Goal: Information Seeking & Learning: Learn about a topic

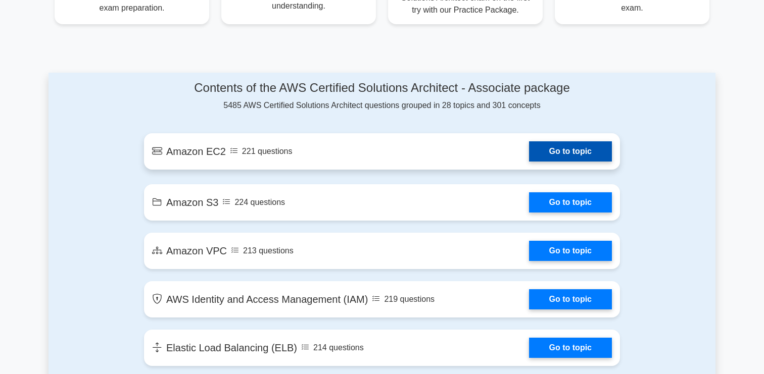
scroll to position [529, 0]
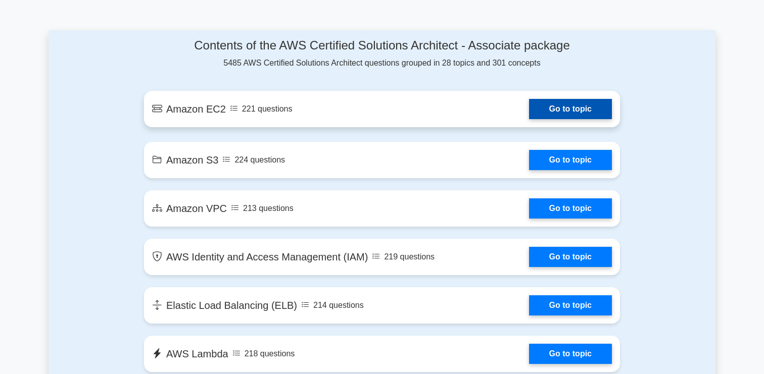
click at [552, 104] on link "Go to topic" at bounding box center [570, 109] width 83 height 20
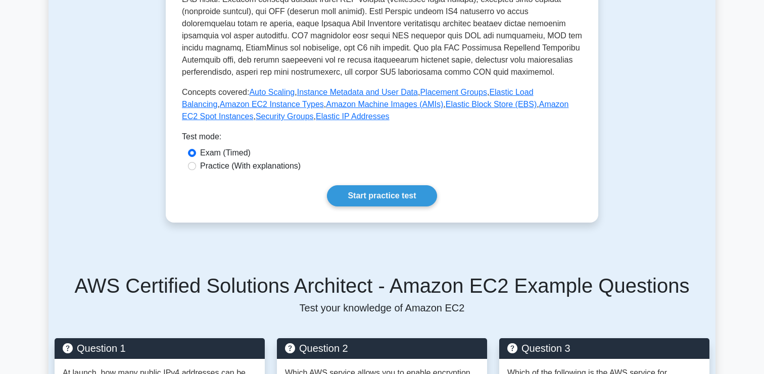
scroll to position [359, 0]
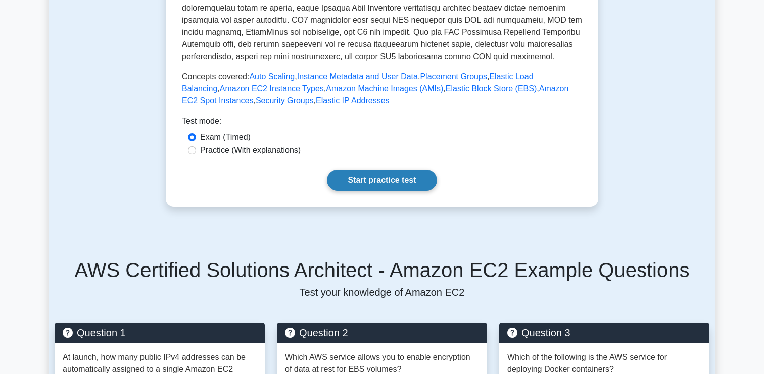
click at [384, 180] on link "Start practice test" at bounding box center [382, 180] width 110 height 21
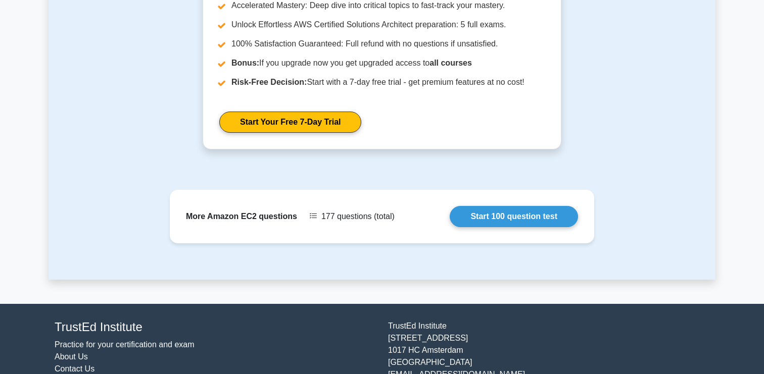
scroll to position [1011, 0]
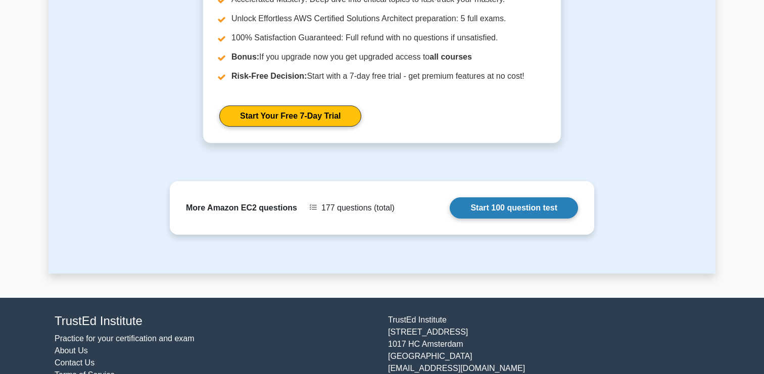
click at [510, 208] on link "Start 100 question test" at bounding box center [514, 208] width 128 height 21
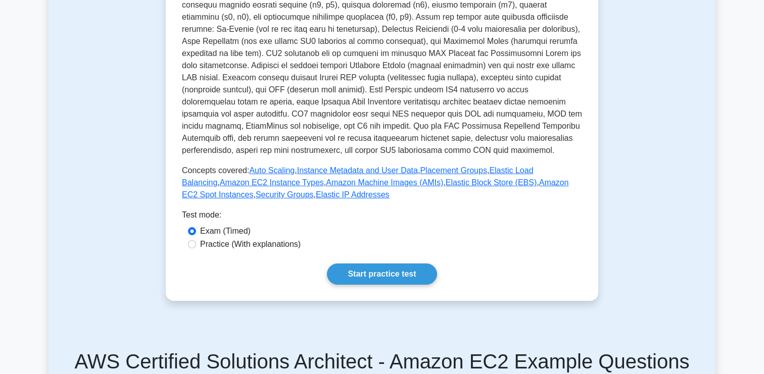
scroll to position [0, 0]
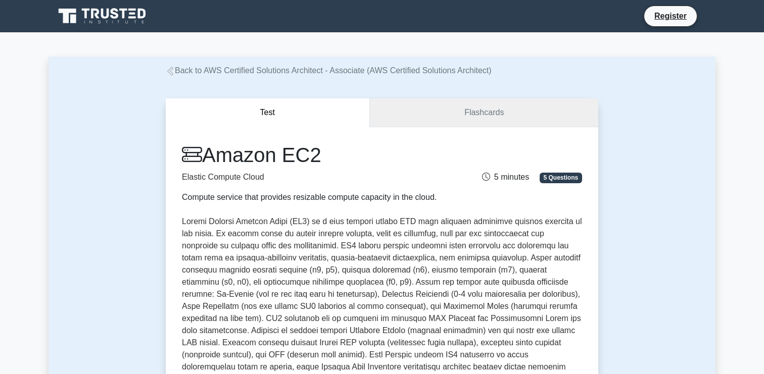
click at [496, 112] on link "Flashcards" at bounding box center [484, 113] width 228 height 29
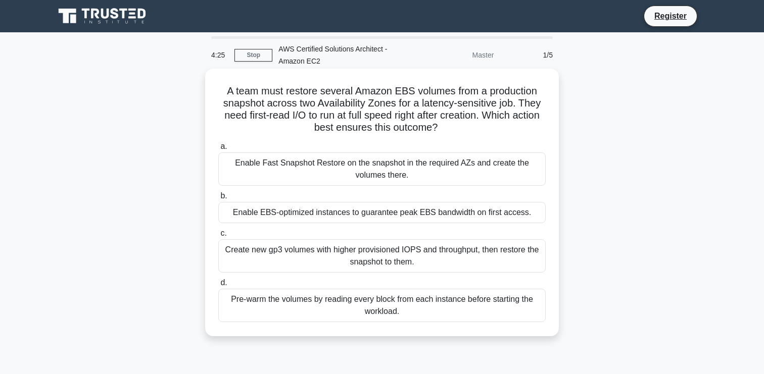
click at [336, 206] on div "Enable EBS-optimized instances to guarantee peak EBS bandwidth on first access." at bounding box center [381, 212] width 327 height 21
click at [218, 200] on input "b. Enable EBS-optimized instances to guarantee peak EBS bandwidth on first acce…" at bounding box center [218, 196] width 0 height 7
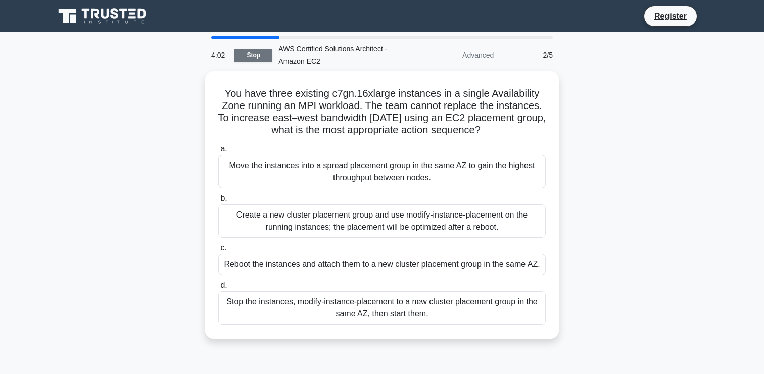
click at [255, 52] on link "Stop" at bounding box center [253, 55] width 38 height 13
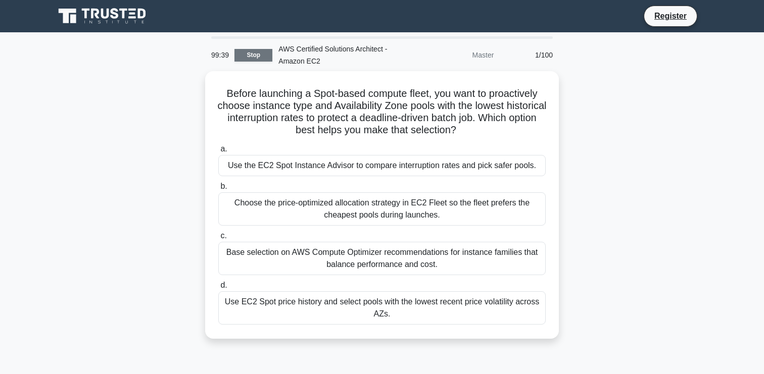
click at [255, 57] on link "Stop" at bounding box center [253, 55] width 38 height 13
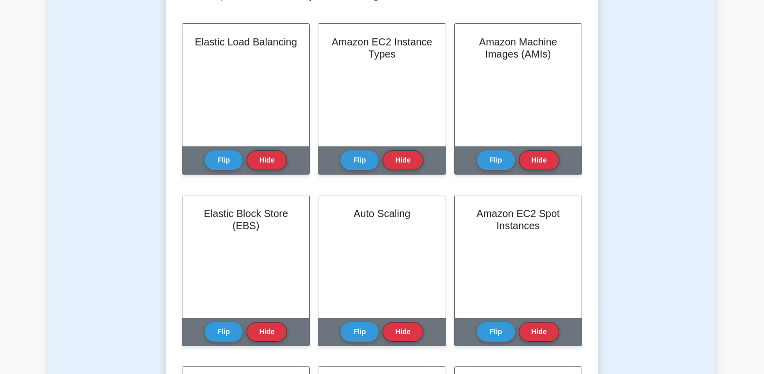
scroll to position [235, 0]
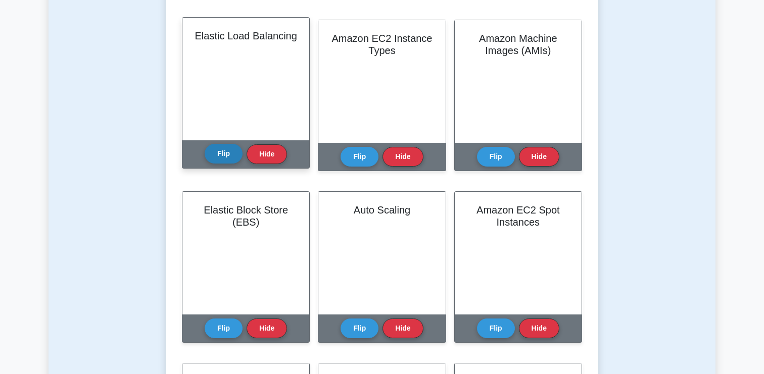
click at [226, 159] on button "Flip" at bounding box center [224, 154] width 38 height 20
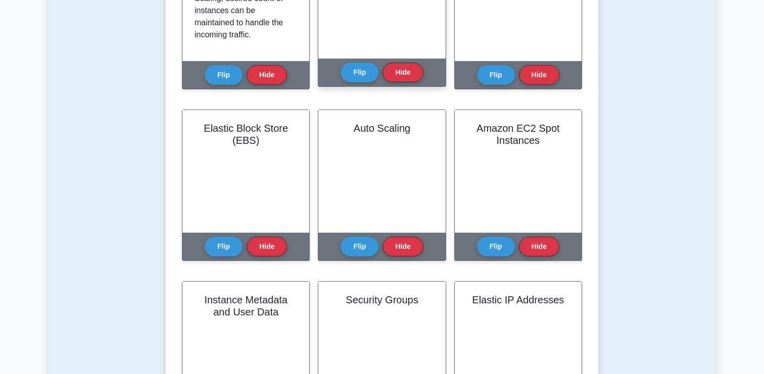
scroll to position [21, 0]
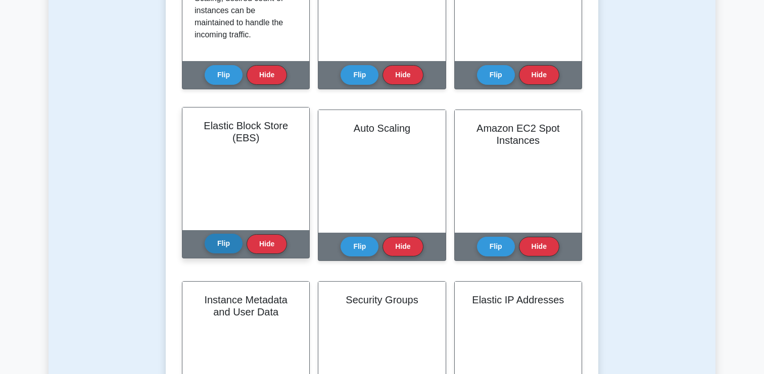
click at [227, 243] on button "Flip" at bounding box center [224, 244] width 38 height 20
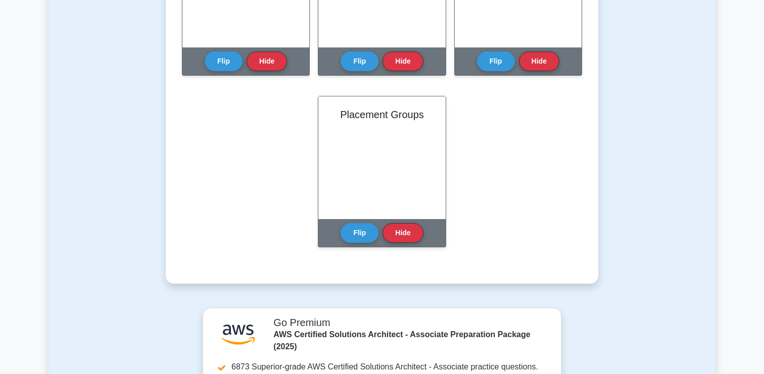
scroll to position [671, 0]
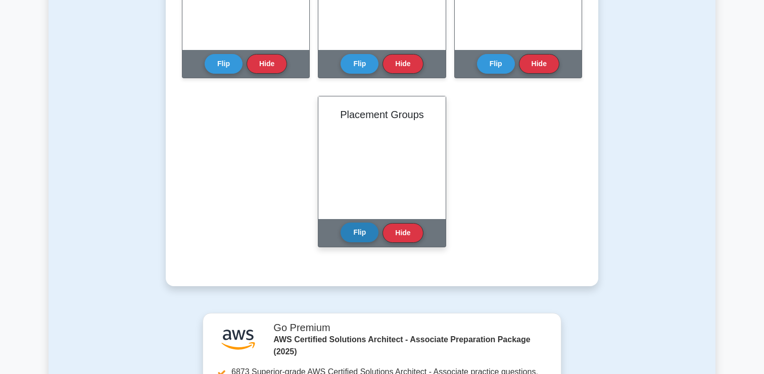
click at [355, 236] on button "Flip" at bounding box center [359, 233] width 38 height 20
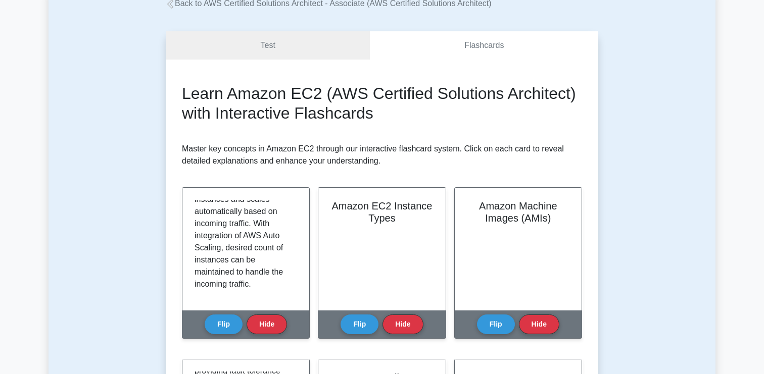
scroll to position [0, 0]
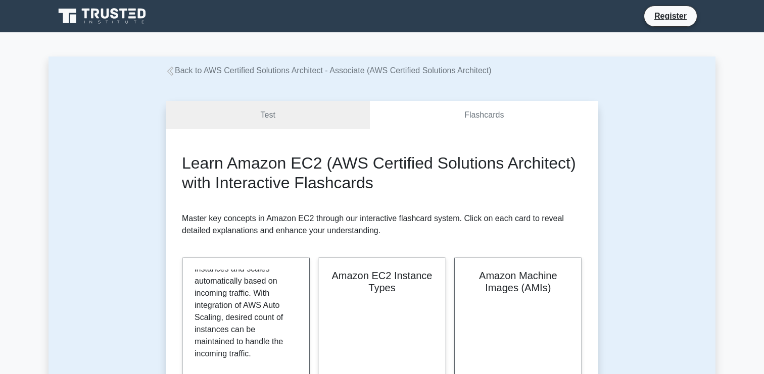
click at [134, 16] on icon at bounding box center [133, 17] width 8 height 2
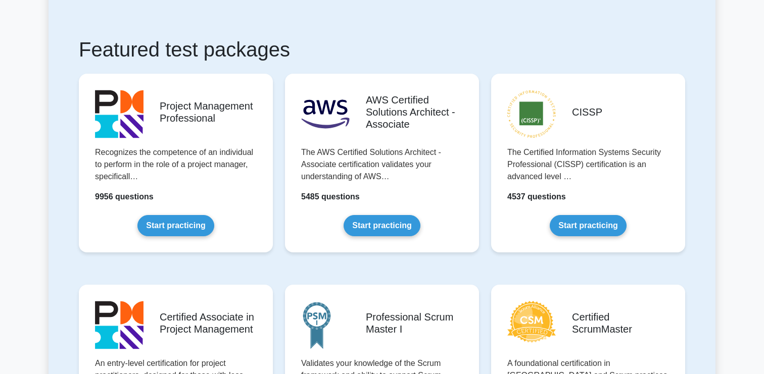
scroll to position [163, 0]
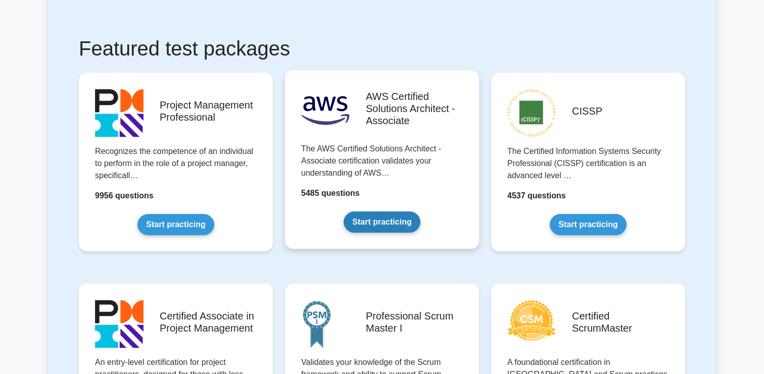
click at [386, 217] on link "Start practicing" at bounding box center [381, 222] width 76 height 21
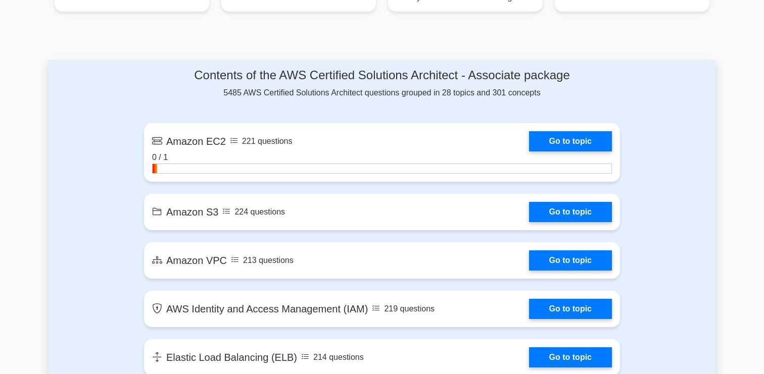
scroll to position [507, 0]
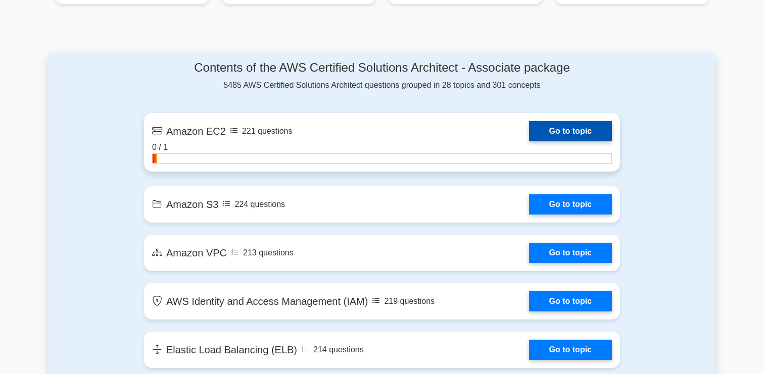
click at [539, 133] on link "Go to topic" at bounding box center [570, 131] width 83 height 20
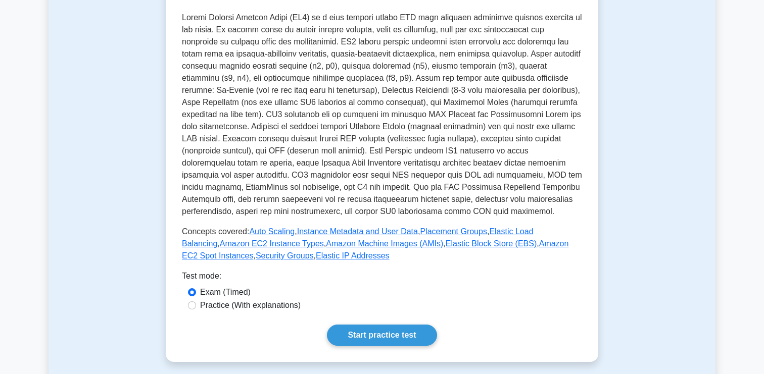
scroll to position [207, 0]
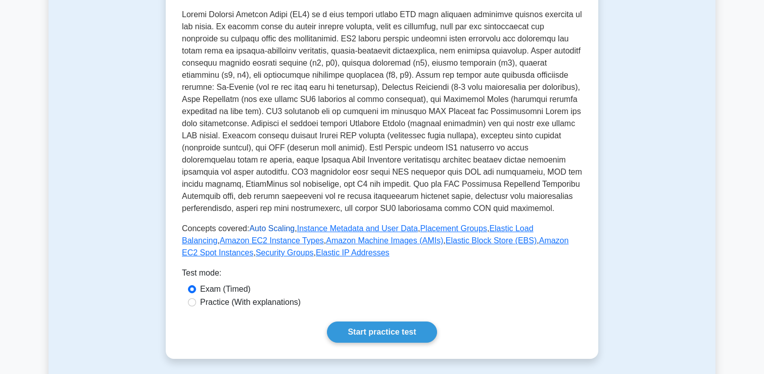
click at [283, 228] on link "Auto Scaling" at bounding box center [271, 228] width 45 height 9
